Goal: Transaction & Acquisition: Book appointment/travel/reservation

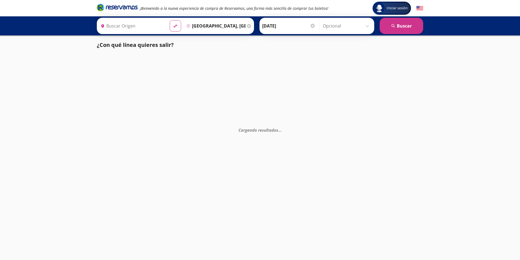
type input "[GEOGRAPHIC_DATA], [GEOGRAPHIC_DATA]"
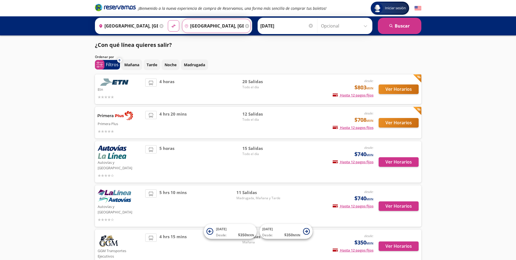
click at [229, 31] on input "[GEOGRAPHIC_DATA], [GEOGRAPHIC_DATA]" at bounding box center [212, 26] width 61 height 14
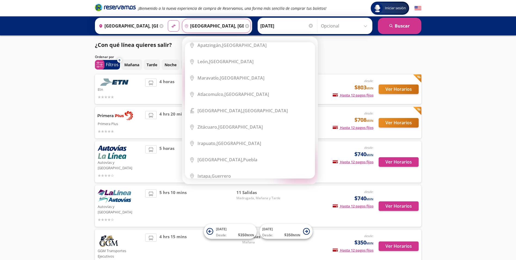
scroll to position [27, 0]
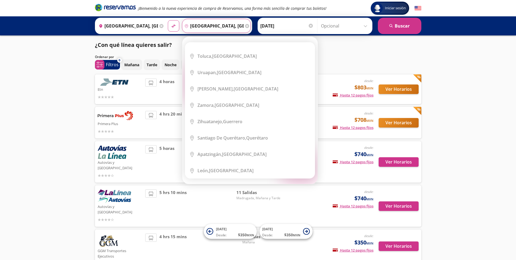
click at [229, 22] on input "[GEOGRAPHIC_DATA], [GEOGRAPHIC_DATA]" at bounding box center [212, 26] width 61 height 14
click at [245, 26] on icon at bounding box center [247, 26] width 4 height 4
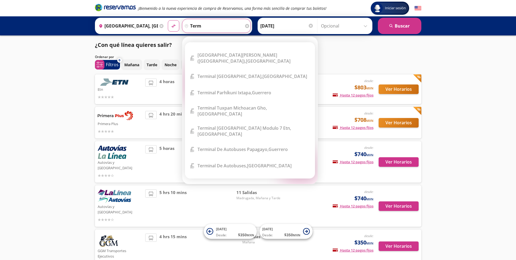
scroll to position [0, 0]
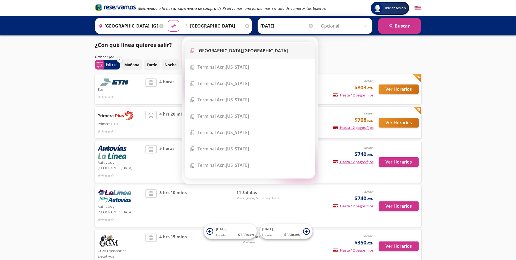
click at [280, 54] on li "Terminal Icon" at bounding box center [250, 50] width 130 height 16
type input "[GEOGRAPHIC_DATA], [GEOGRAPHIC_DATA]"
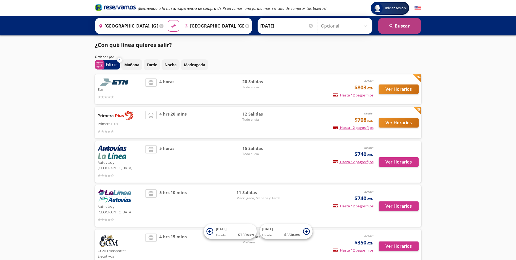
click at [389, 25] on button "search [GEOGRAPHIC_DATA]" at bounding box center [400, 26] width 44 height 16
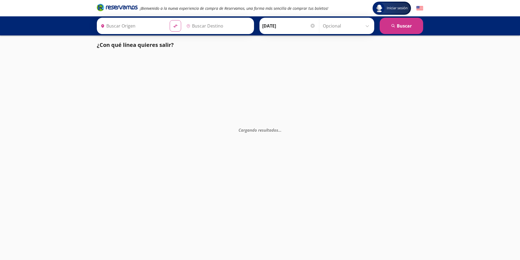
type input "[GEOGRAPHIC_DATA], [GEOGRAPHIC_DATA]"
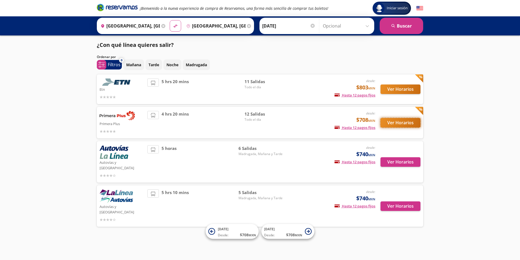
click at [407, 127] on button "Ver Horarios" at bounding box center [401, 123] width 40 height 10
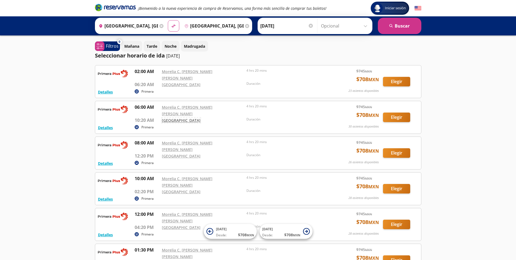
click at [181, 118] on link "[GEOGRAPHIC_DATA]" at bounding box center [181, 120] width 39 height 5
click at [212, 72] on link "Morelia C. [PERSON_NAME] [PERSON_NAME]" at bounding box center [187, 75] width 51 height 12
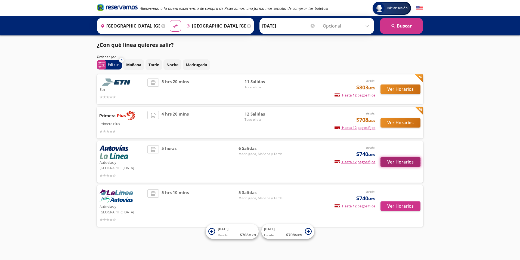
click at [405, 160] on button "Ver Horarios" at bounding box center [401, 162] width 40 height 10
